Goal: Task Accomplishment & Management: Contribute content

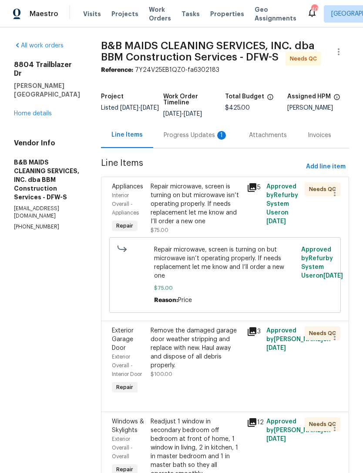
scroll to position [164, 0]
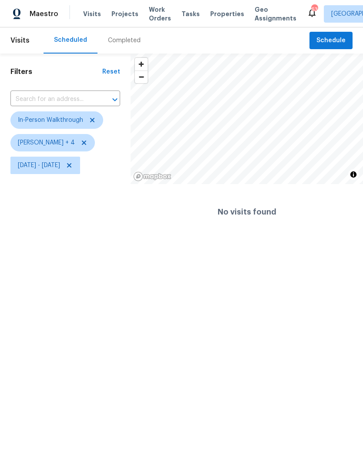
click at [84, 18] on span "Visits" at bounding box center [92, 14] width 18 height 9
click at [73, 164] on icon at bounding box center [69, 165] width 7 height 7
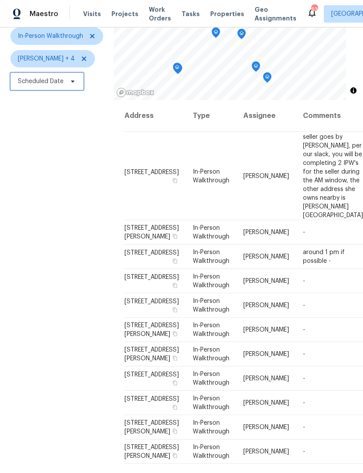
scroll to position [28, 0]
click at [0, 0] on span at bounding box center [0, 0] width 0 height 0
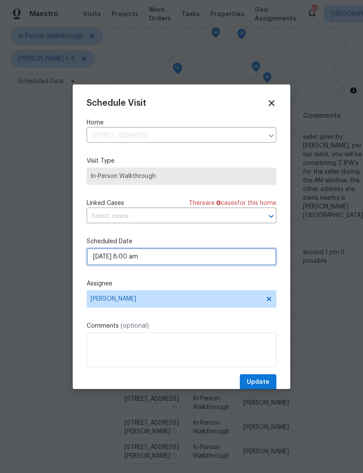
click at [153, 260] on input "09/15/2025 8:00 am" at bounding box center [182, 256] width 190 height 17
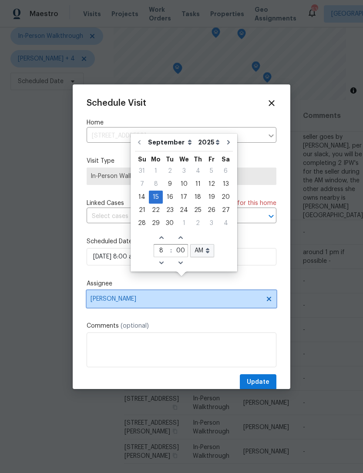
click at [172, 300] on span "[PERSON_NAME]" at bounding box center [176, 299] width 171 height 7
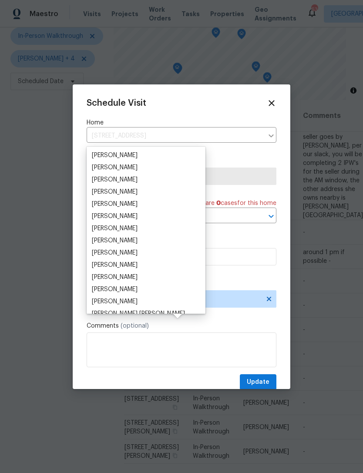
scroll to position [73, 0]
click at [122, 273] on div "Brad Limes" at bounding box center [115, 277] width 46 height 9
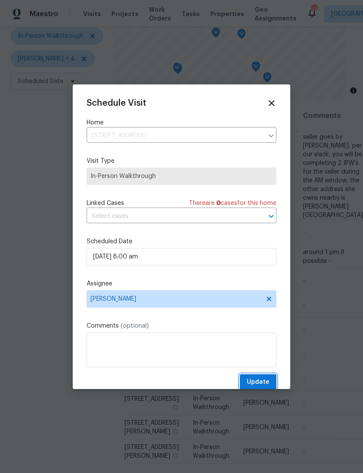
click at [270, 379] on button "Update" at bounding box center [258, 383] width 37 height 16
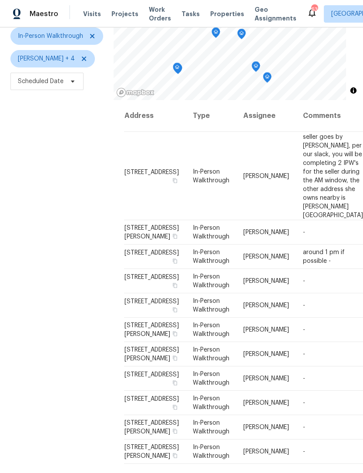
click at [151, 396] on span "6701 Clear Springs Cir, Garland, TX 75044" at bounding box center [152, 399] width 54 height 6
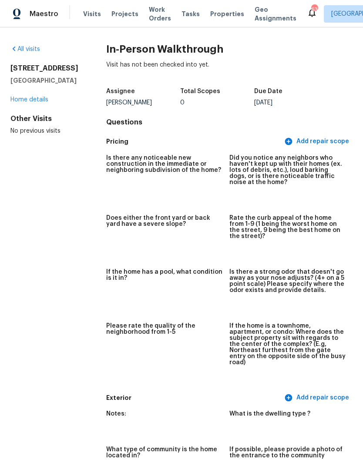
click at [220, 13] on span "Properties" at bounding box center [227, 14] width 34 height 9
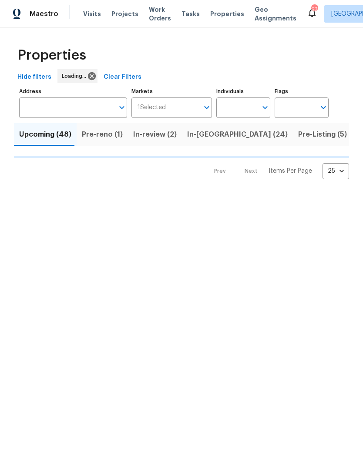
click at [251, 111] on input "Individuals" at bounding box center [236, 108] width 41 height 20
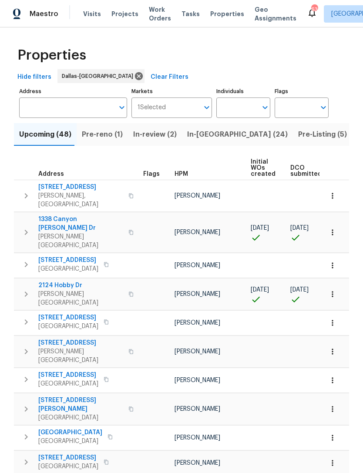
click at [244, 115] on input "text" at bounding box center [236, 108] width 41 height 20
type input "alicia"
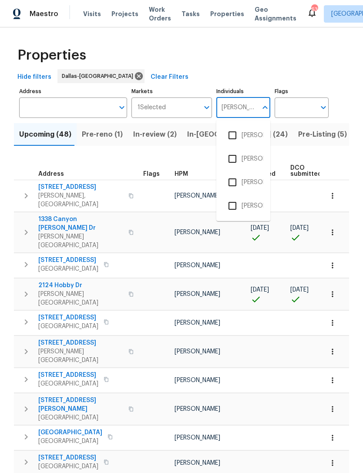
click at [255, 136] on li "[PERSON_NAME]" at bounding box center [243, 135] width 40 height 18
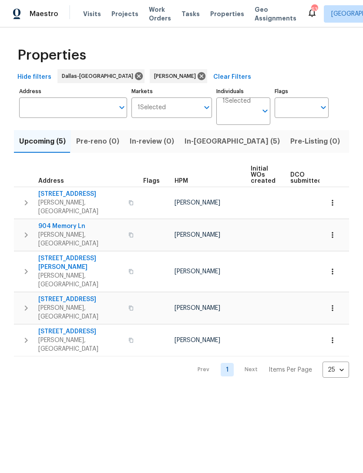
click at [206, 143] on span "In-reno (5)" at bounding box center [232, 141] width 95 height 12
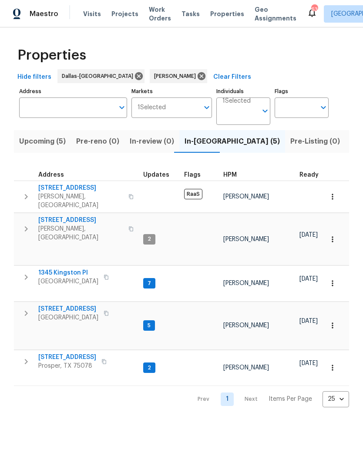
click at [75, 269] on span "1345 Kingston Pl" at bounding box center [68, 273] width 60 height 9
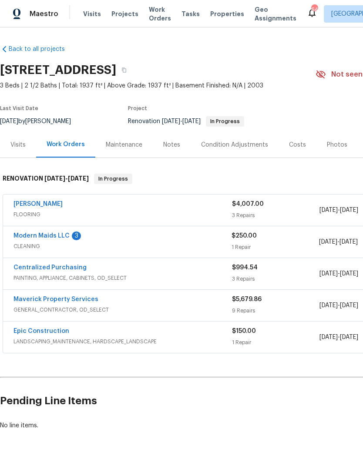
click at [170, 149] on div "Notes" at bounding box center [172, 145] width 38 height 26
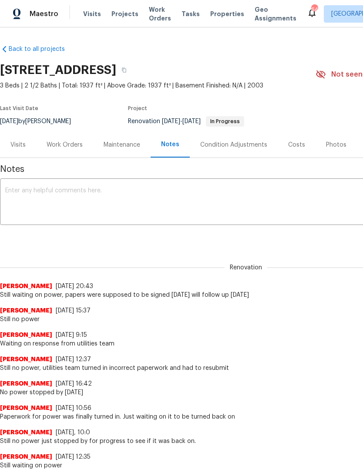
click at [316, 213] on textarea at bounding box center [246, 203] width 482 height 30
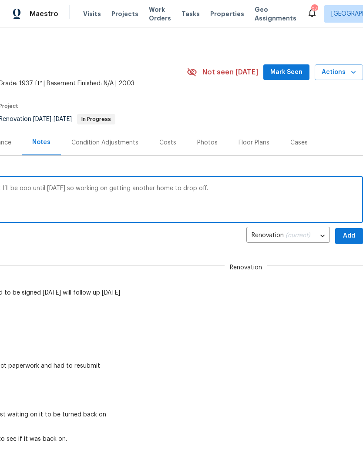
scroll to position [2, 129]
type textarea "No power. A in person check is needed, but I’ll be ooo until next Tuesday so wo…"
click at [352, 235] on span "Add" at bounding box center [349, 236] width 14 height 11
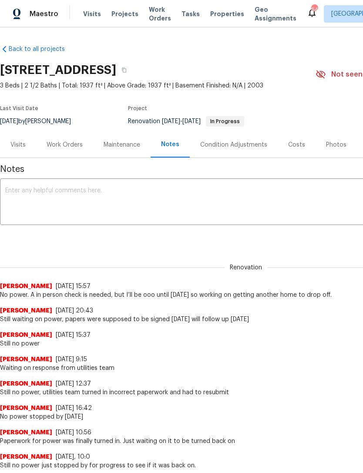
scroll to position [0, 0]
click at [210, 17] on span "Properties" at bounding box center [227, 14] width 34 height 9
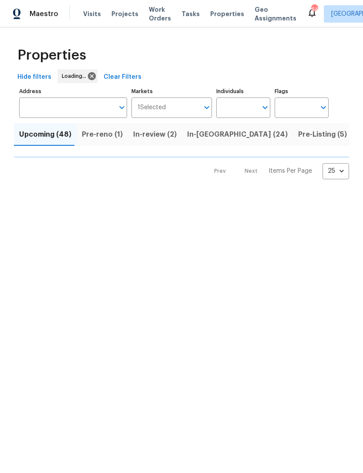
click at [250, 110] on input "Individuals" at bounding box center [236, 108] width 41 height 20
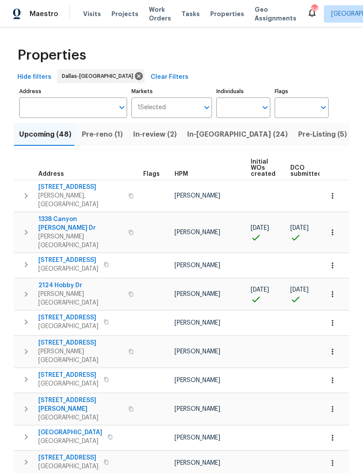
click at [237, 107] on input "Individuals" at bounding box center [236, 108] width 41 height 20
type input "alicia"
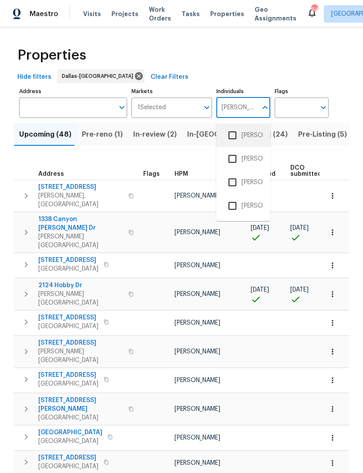
click at [250, 135] on li "[PERSON_NAME]" at bounding box center [243, 135] width 40 height 18
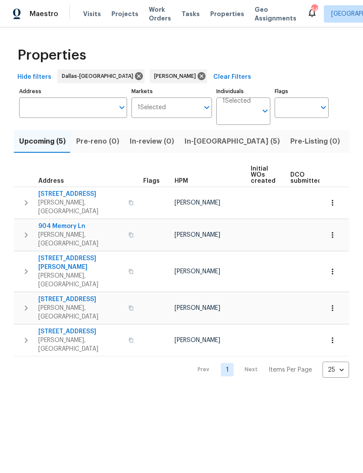
click at [213, 146] on span "In-reno (5)" at bounding box center [232, 141] width 95 height 12
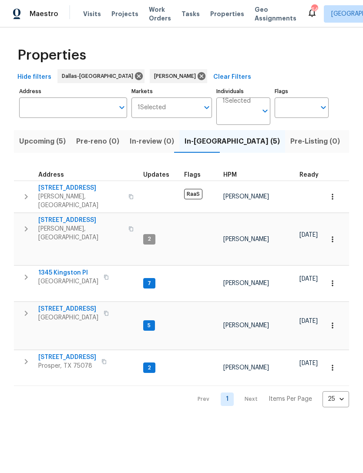
click at [66, 314] on span "Providence Village, TX 76227" at bounding box center [68, 318] width 60 height 9
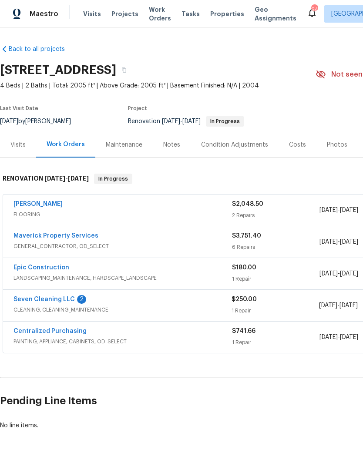
click at [169, 151] on div "Notes" at bounding box center [172, 145] width 38 height 26
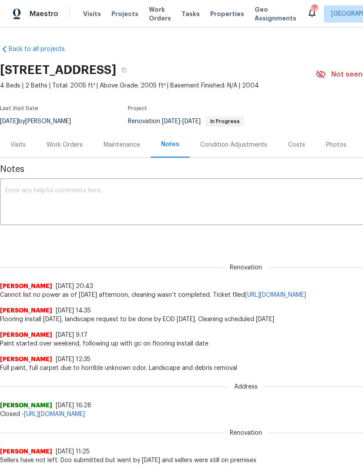
click at [203, 211] on textarea at bounding box center [246, 203] width 482 height 30
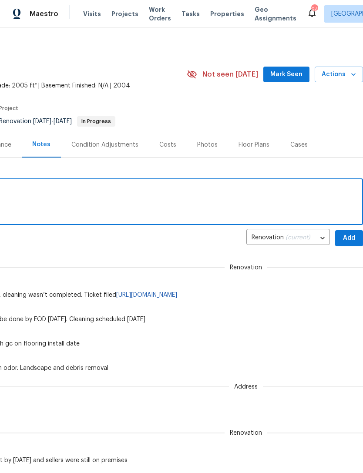
scroll to position [0, 129]
type textarea "No power"
click at [347, 237] on span "Add" at bounding box center [349, 238] width 14 height 11
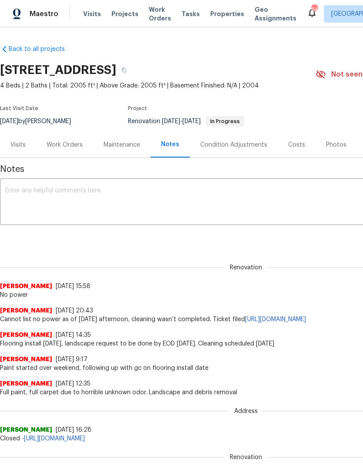
scroll to position [0, -3]
click at [216, 17] on span "Properties" at bounding box center [227, 14] width 34 height 9
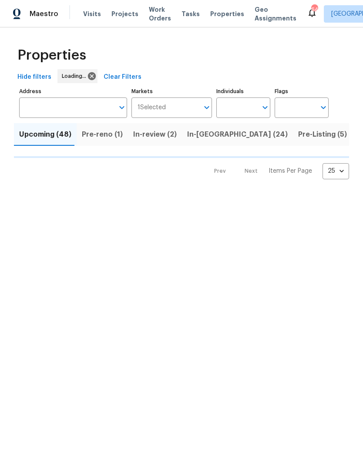
click at [243, 106] on input "Individuals" at bounding box center [236, 108] width 41 height 20
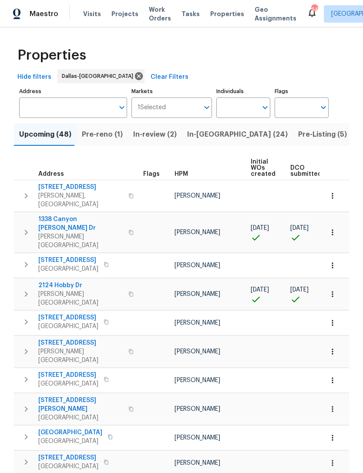
click at [244, 110] on input "Individuals" at bounding box center [236, 108] width 41 height 20
type input "alicia"
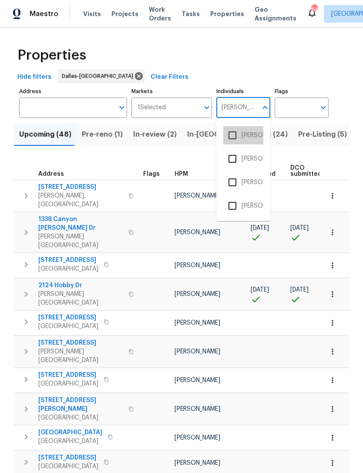
click at [253, 142] on li "[PERSON_NAME]" at bounding box center [243, 135] width 40 height 18
